Goal: Navigation & Orientation: Find specific page/section

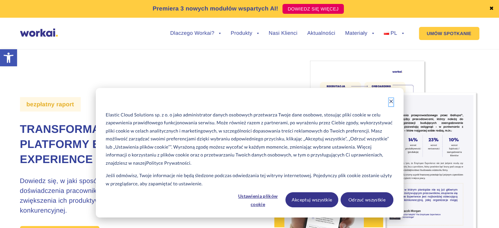
click at [391, 103] on icon "Dismiss cookie banner" at bounding box center [391, 101] width 5 height 5
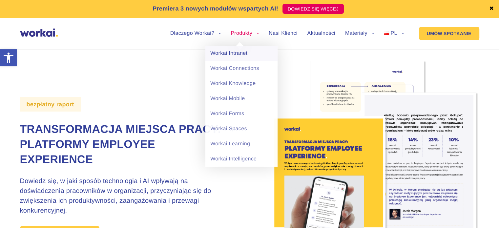
click at [230, 53] on link "Workai Intranet" at bounding box center [241, 53] width 72 height 15
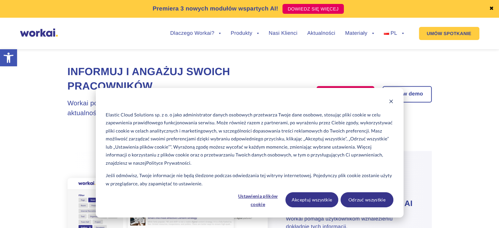
scroll to position [874, 0]
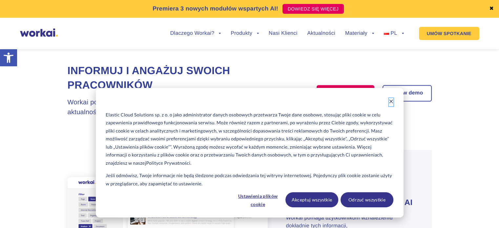
click at [390, 100] on icon "Dismiss cookie banner" at bounding box center [391, 102] width 4 height 4
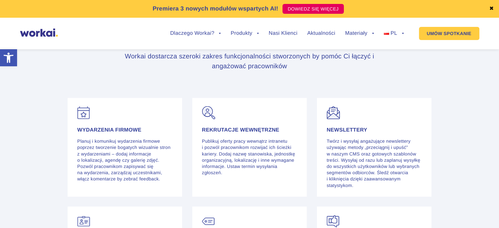
scroll to position [1287, 0]
